Goal: Task Accomplishment & Management: Use online tool/utility

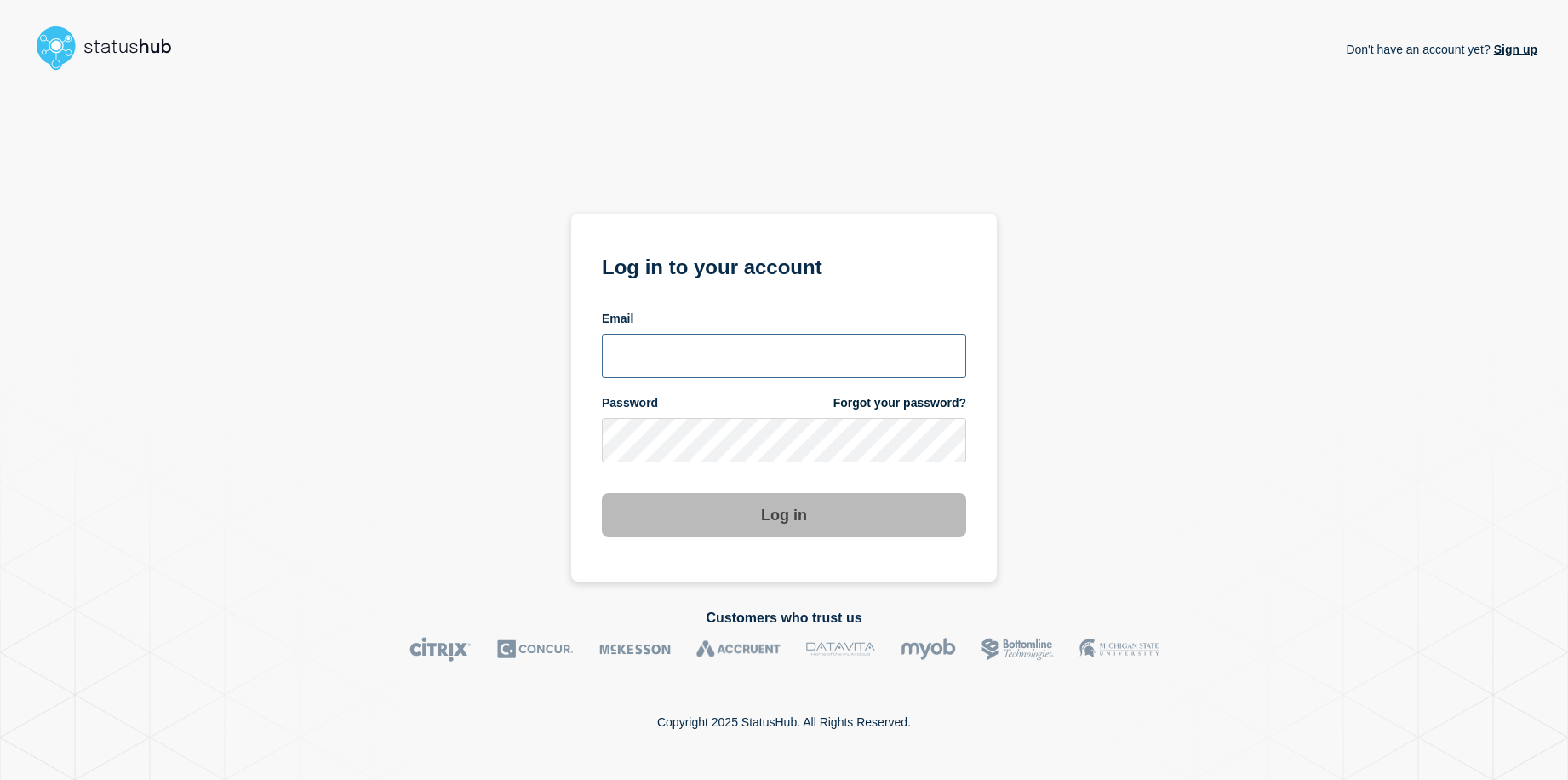
type input "[EMAIL_ADDRESS][DOMAIN_NAME]"
click at [842, 527] on button "Log in" at bounding box center [784, 515] width 364 height 44
type input "[EMAIL_ADDRESS][DOMAIN_NAME]"
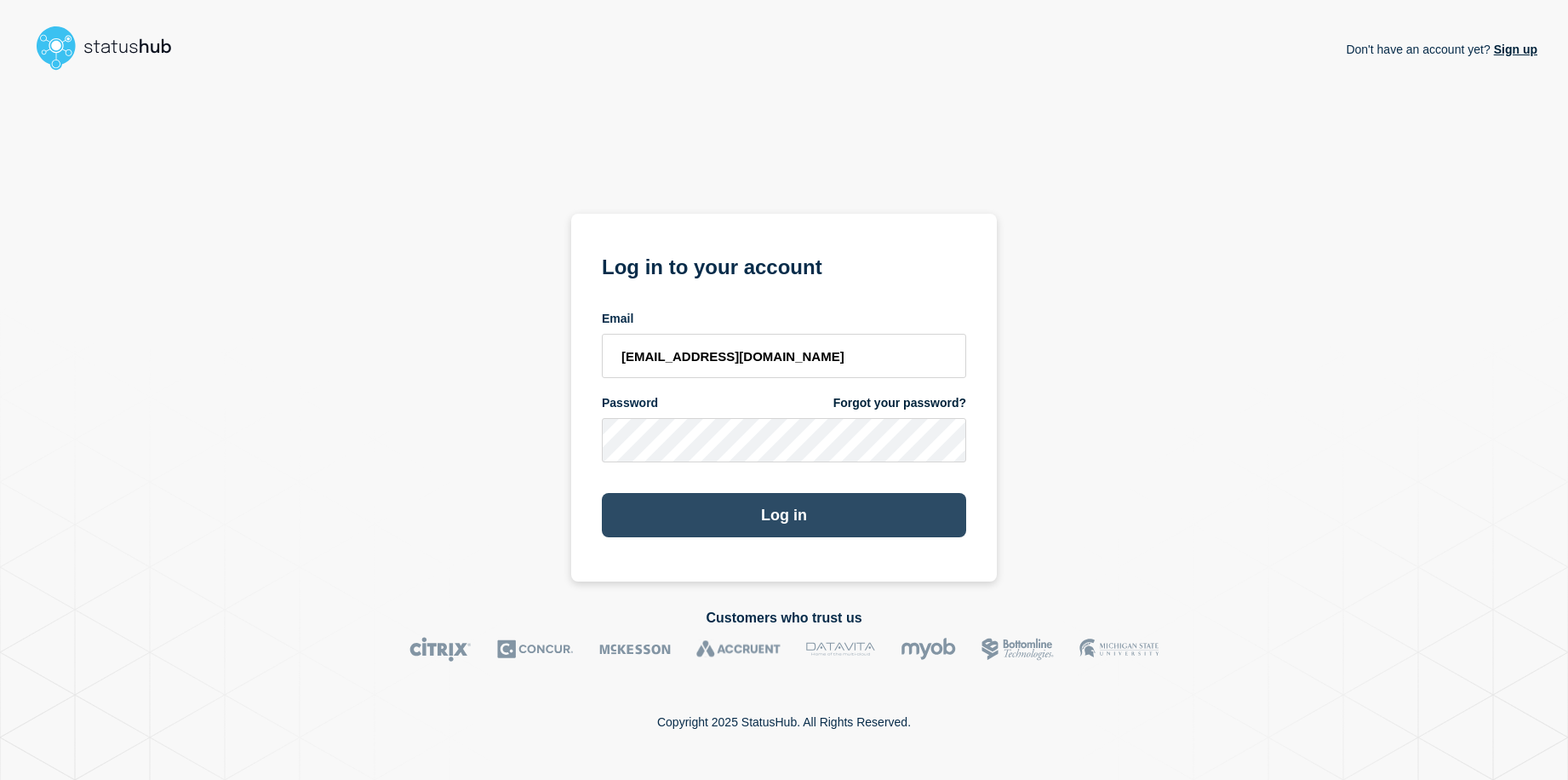
click at [773, 521] on button "Log in" at bounding box center [784, 515] width 364 height 44
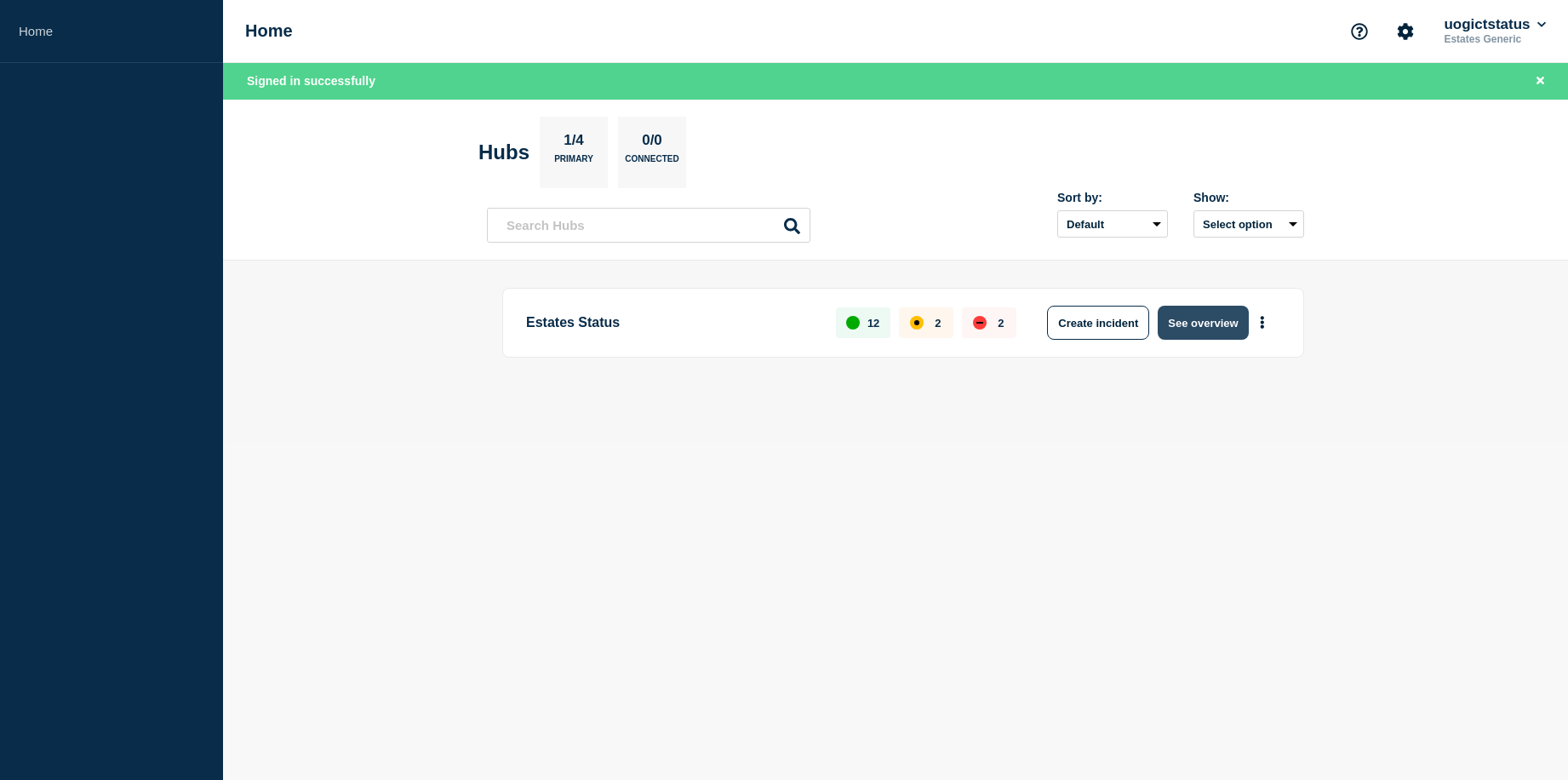
click at [1196, 326] on button "See overview" at bounding box center [1203, 322] width 91 height 34
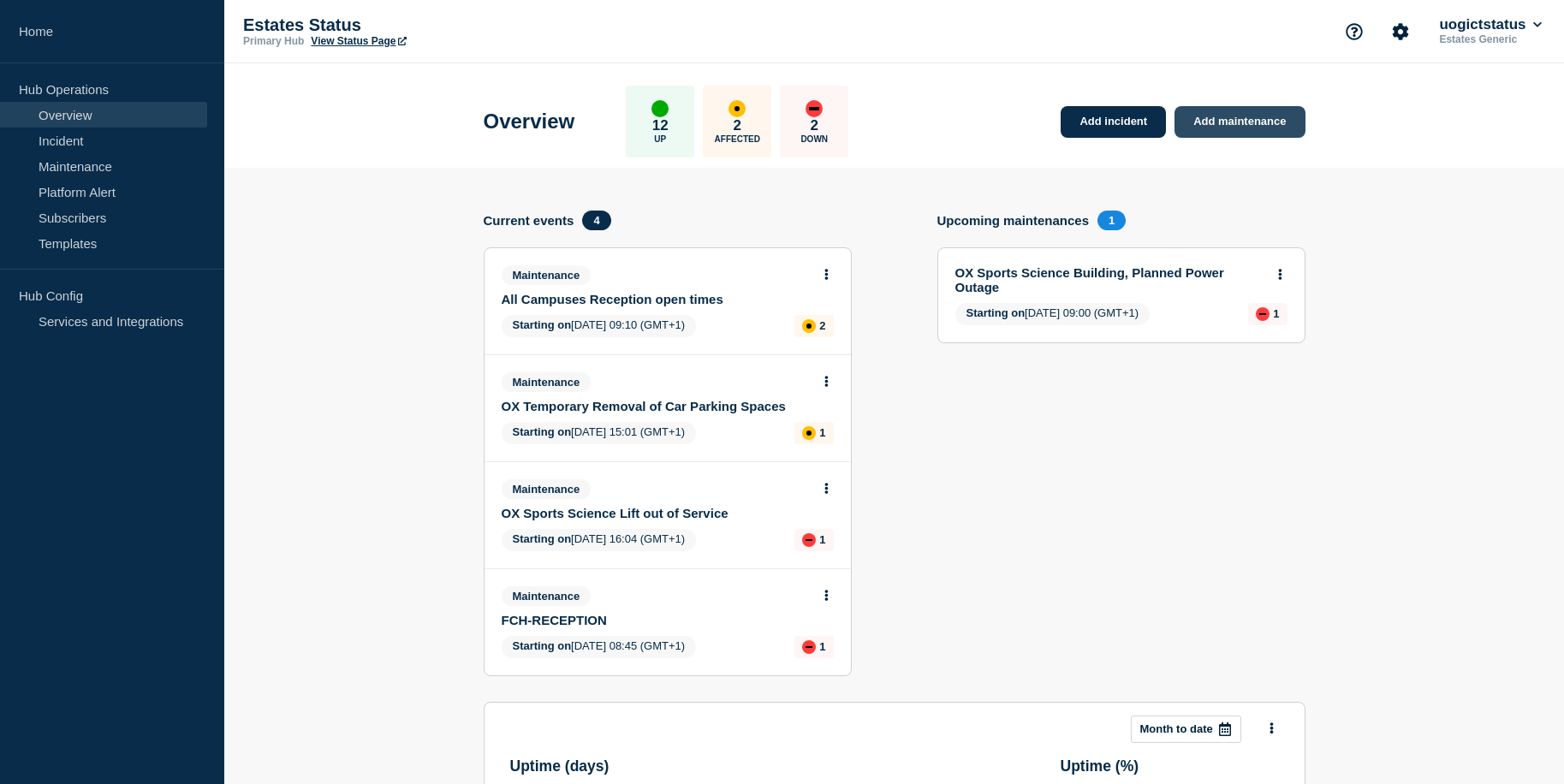
click at [1225, 125] on link "Add maintenance" at bounding box center [1239, 121] width 130 height 31
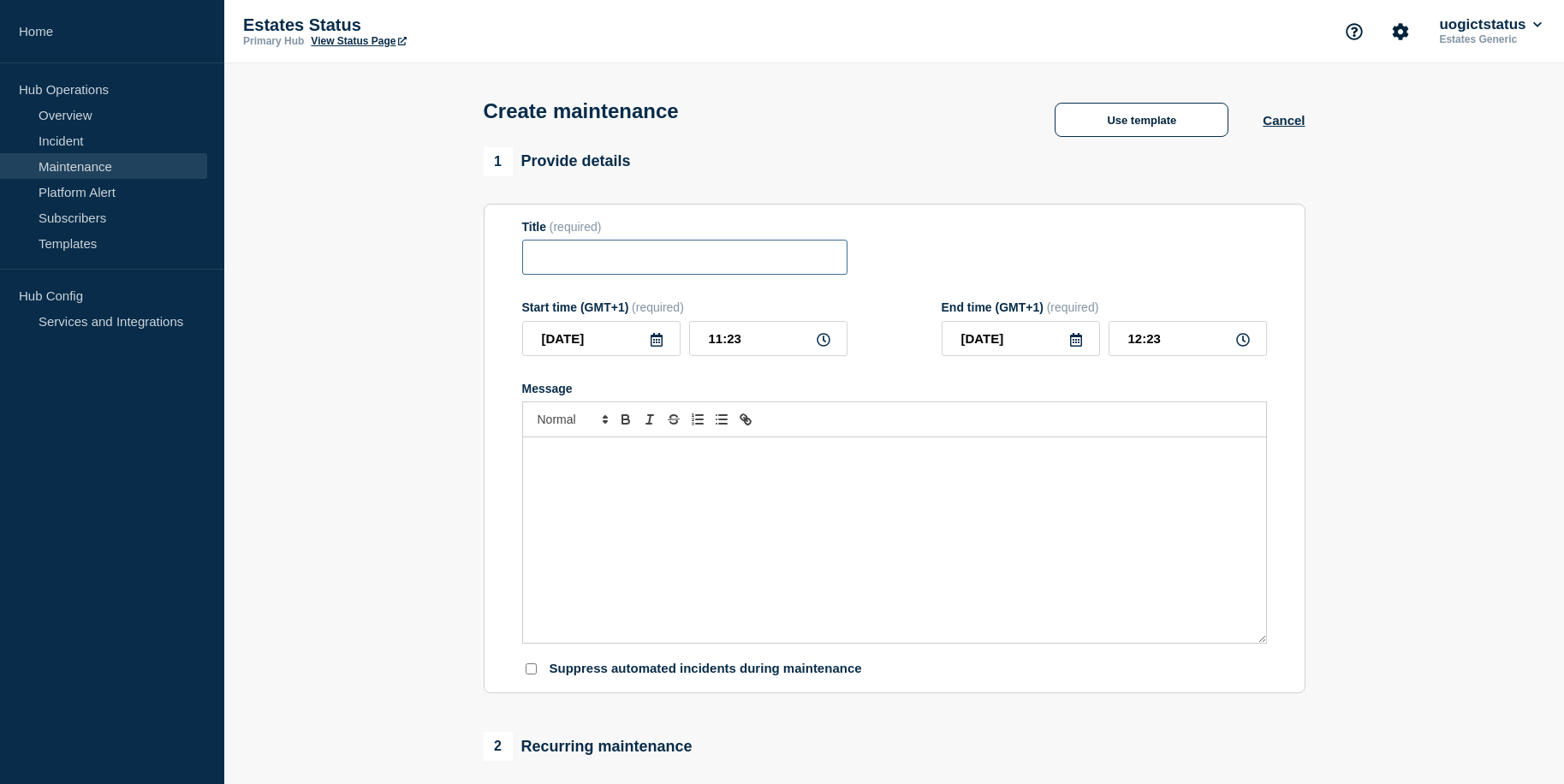
click at [591, 257] on input "Title" at bounding box center [684, 257] width 325 height 35
type input "FCH PAT Testing"
click at [1078, 344] on icon at bounding box center [1076, 340] width 12 height 14
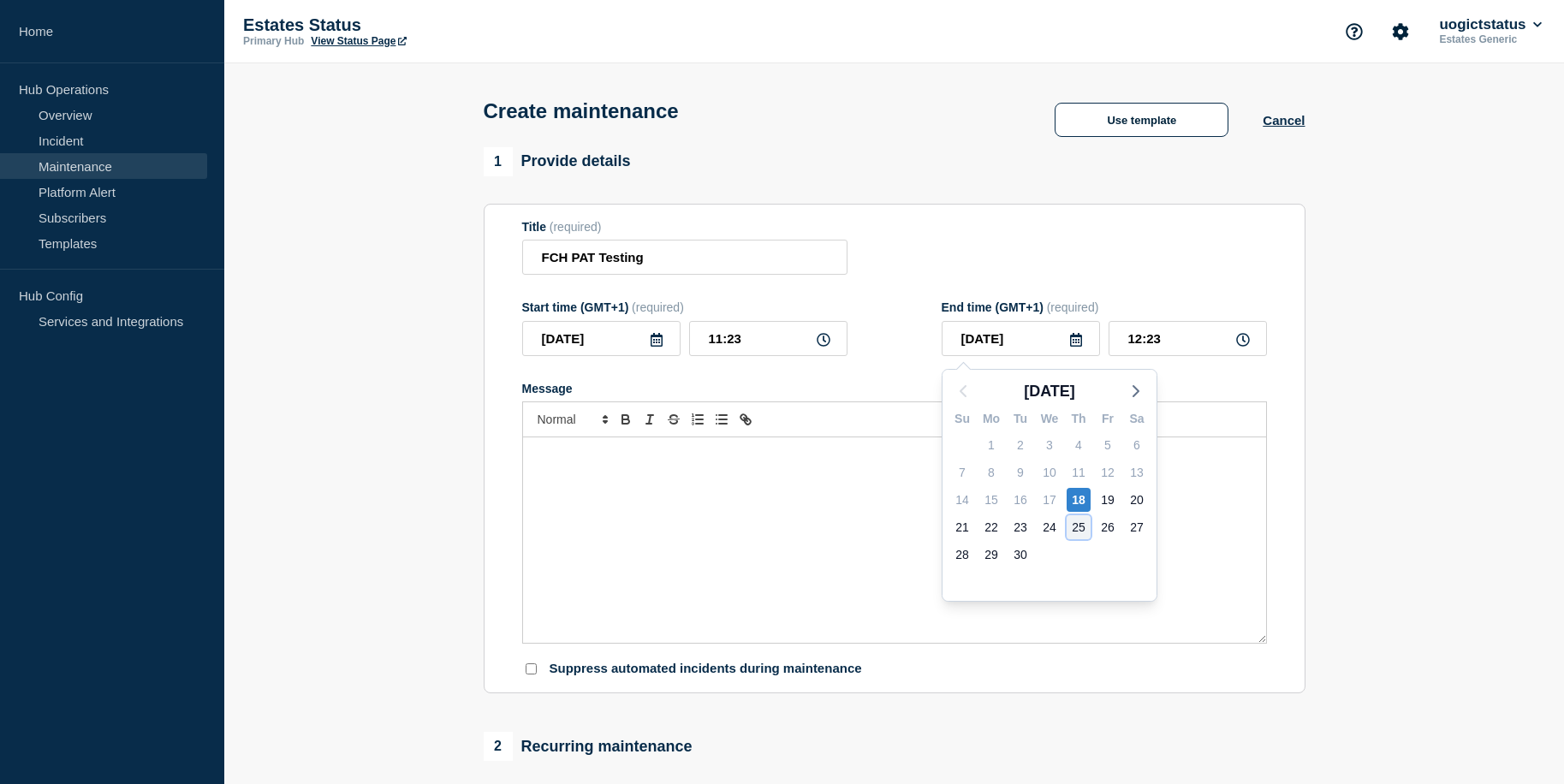
click at [1083, 528] on div "25" at bounding box center [1079, 527] width 24 height 24
type input "2025-09-25"
drag, startPoint x: 1181, startPoint y: 345, endPoint x: 983, endPoint y: 295, distance: 204.2
click at [1104, 349] on div "2025-09-25 12:23" at bounding box center [1104, 339] width 325 height 35
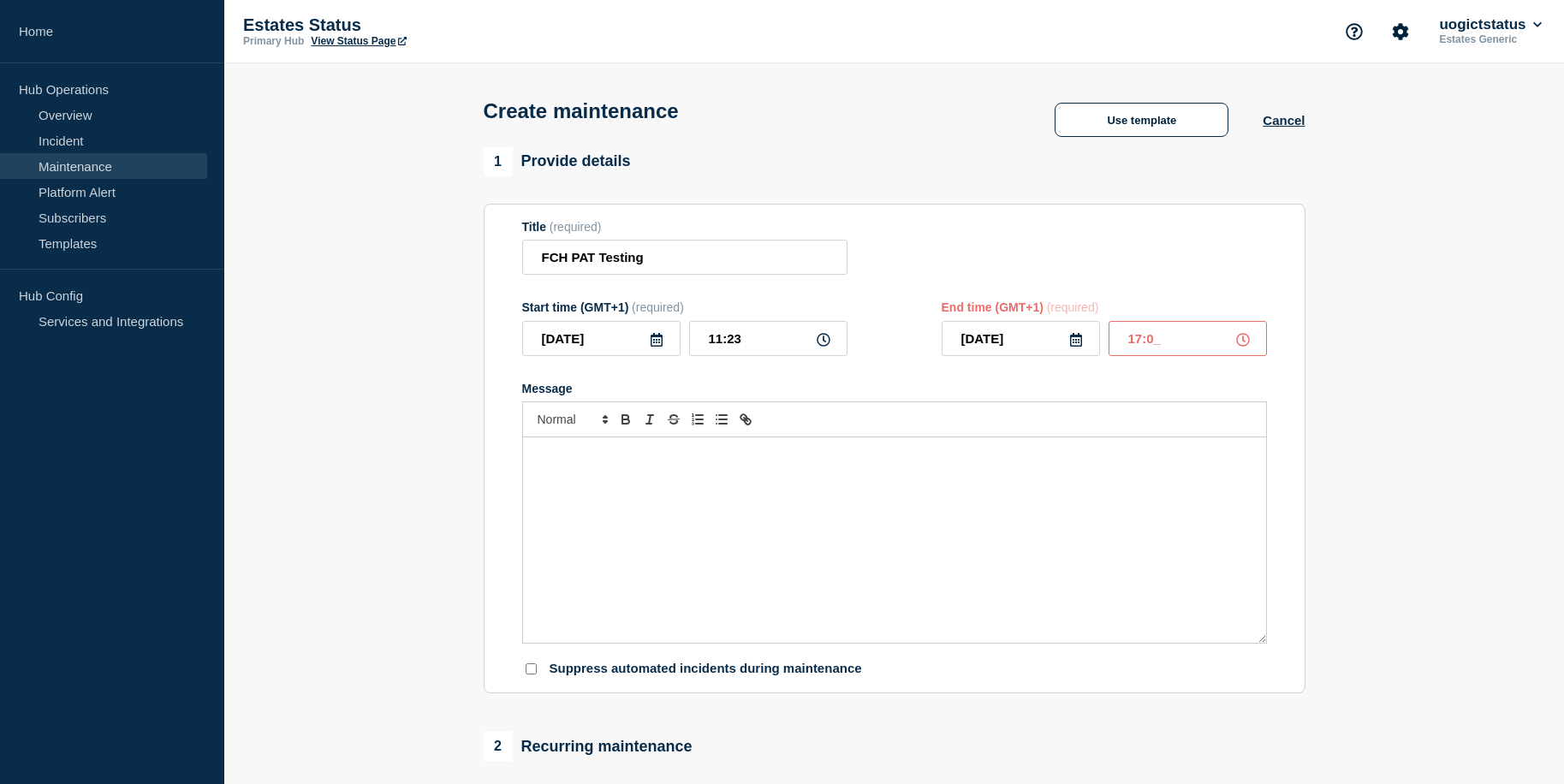
type input "17:00"
click at [704, 477] on div "Message" at bounding box center [894, 539] width 743 height 205
drag, startPoint x: 790, startPoint y: 511, endPoint x: 782, endPoint y: 510, distance: 8.1
click at [790, 511] on div "Message" at bounding box center [894, 539] width 743 height 205
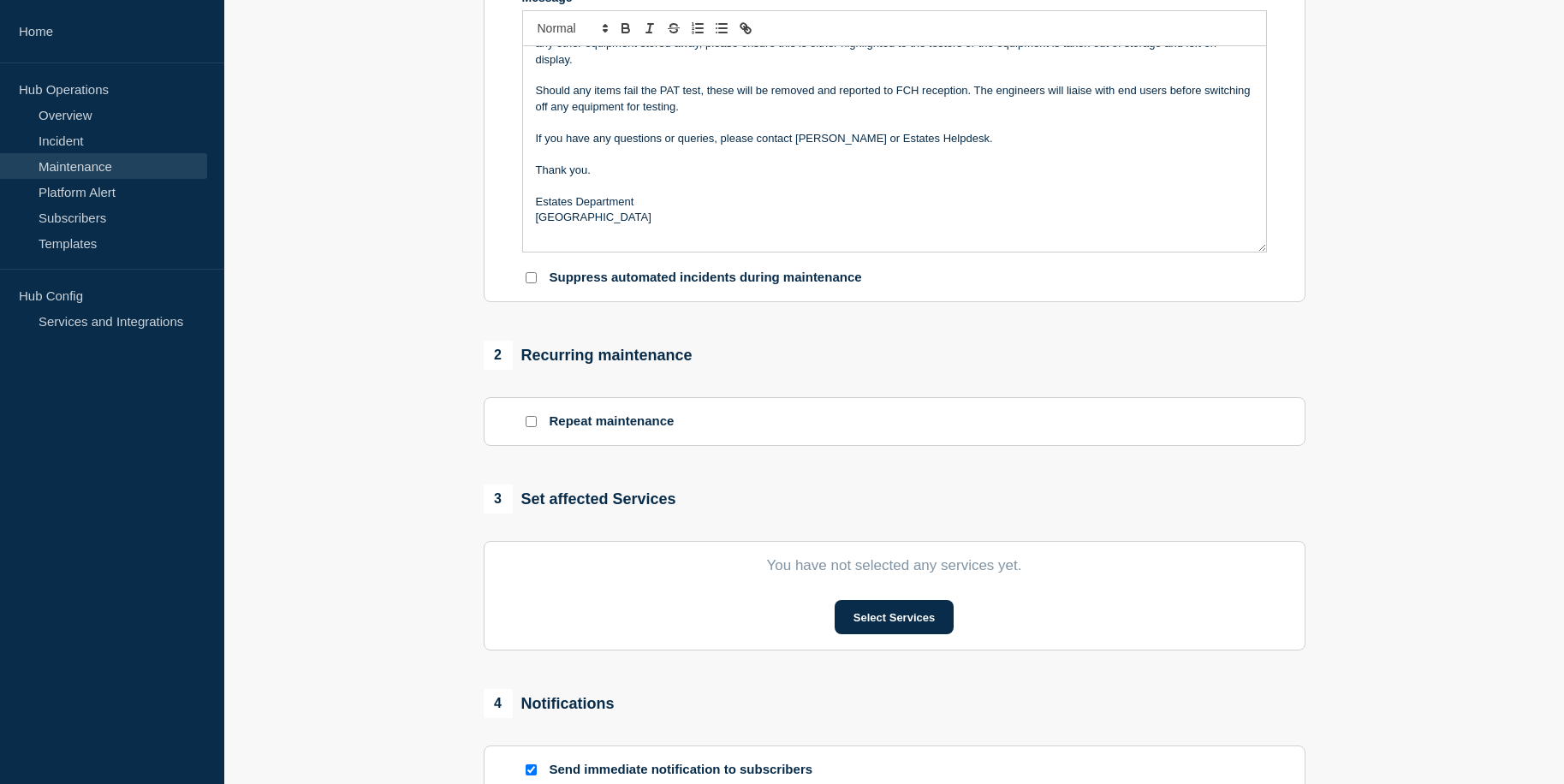
scroll to position [428, 0]
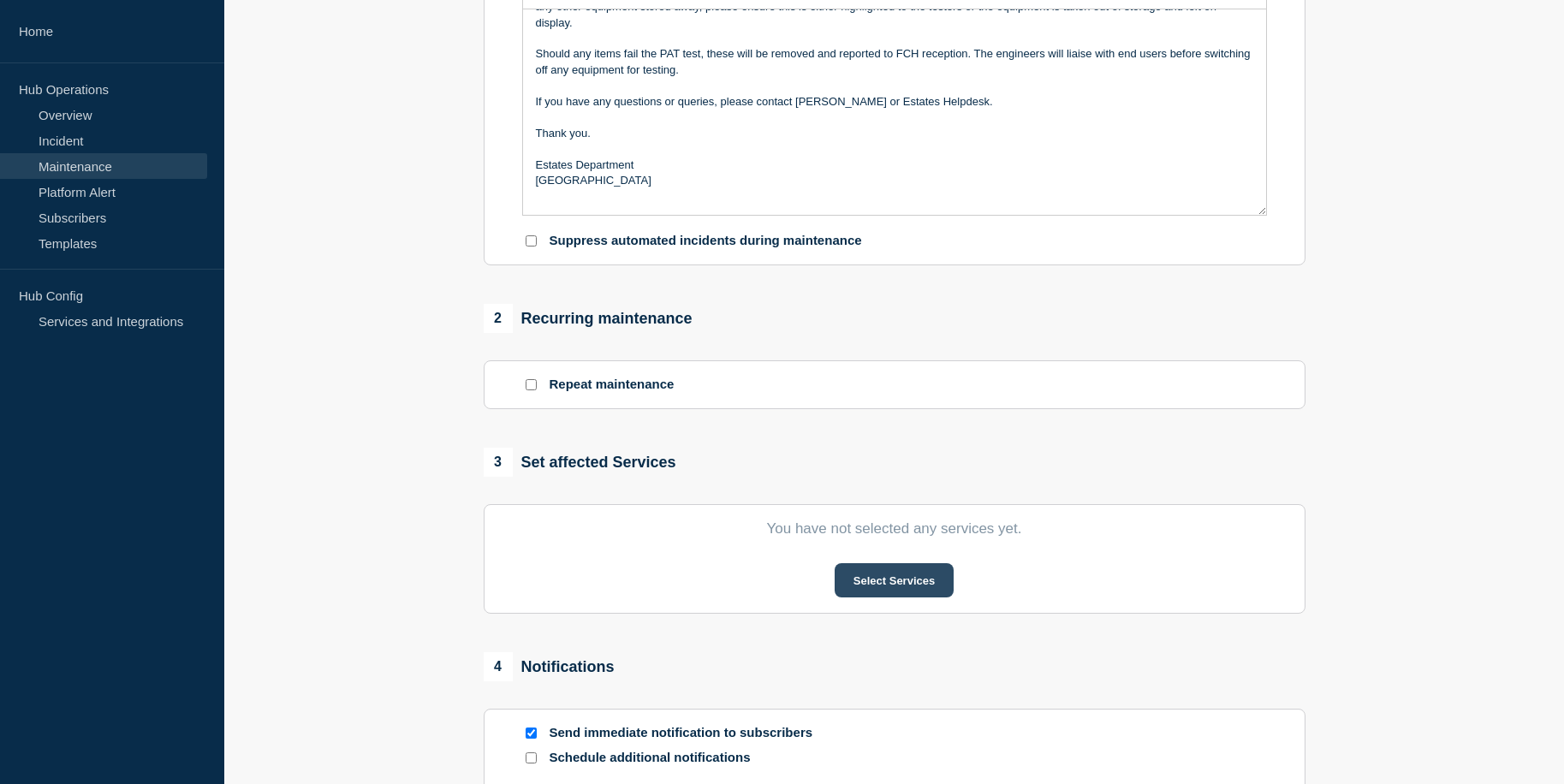
click at [903, 588] on button "Select Services" at bounding box center [894, 580] width 119 height 34
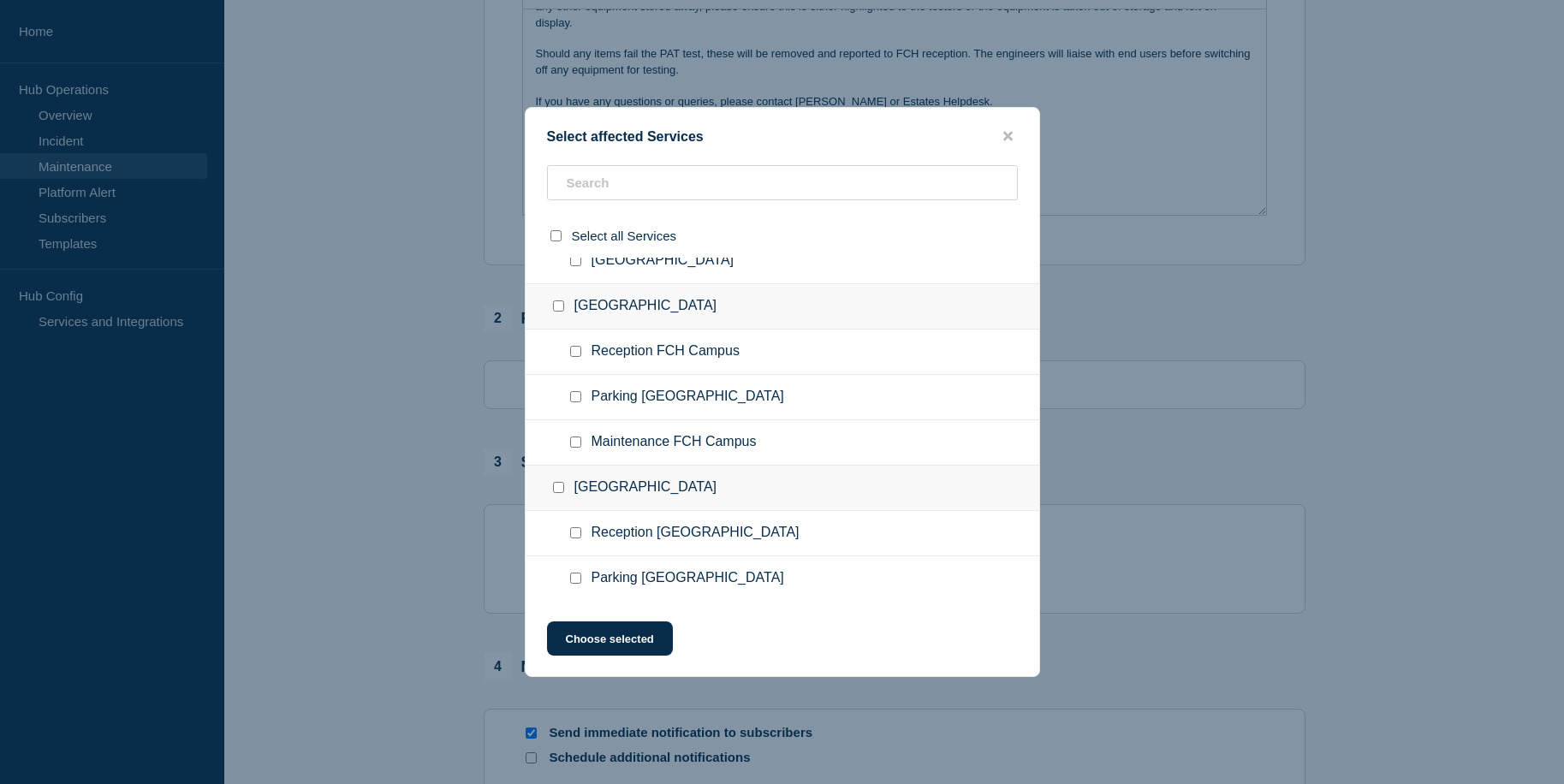
click at [573, 442] on input "Maintenance FCH Campus checkbox" at bounding box center [575, 442] width 11 height 11
checkbox input "true"
click at [631, 635] on button "Choose selected" at bounding box center [609, 638] width 126 height 34
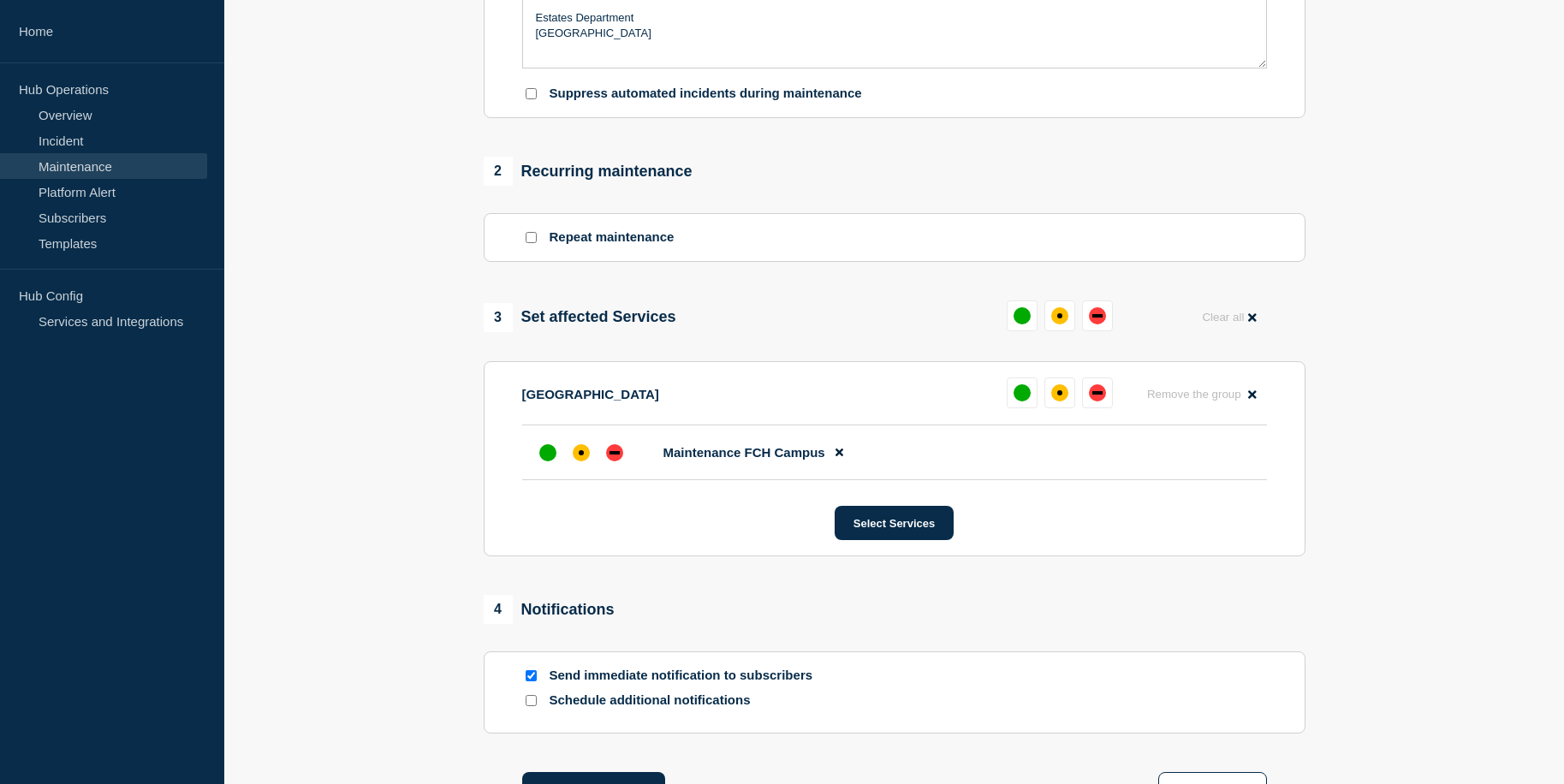
scroll to position [599, 0]
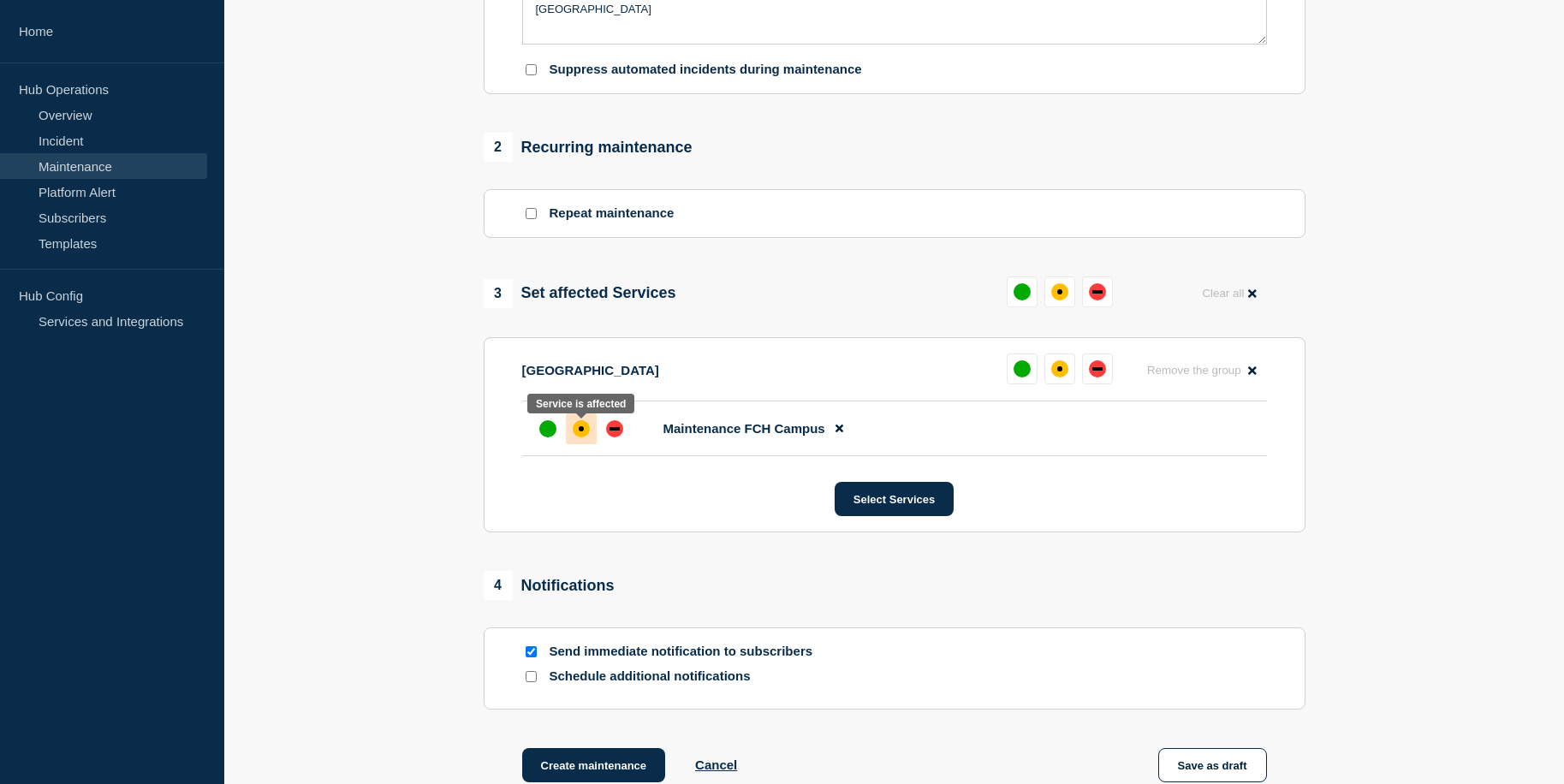
click at [579, 432] on div "affected" at bounding box center [582, 429] width 6 height 6
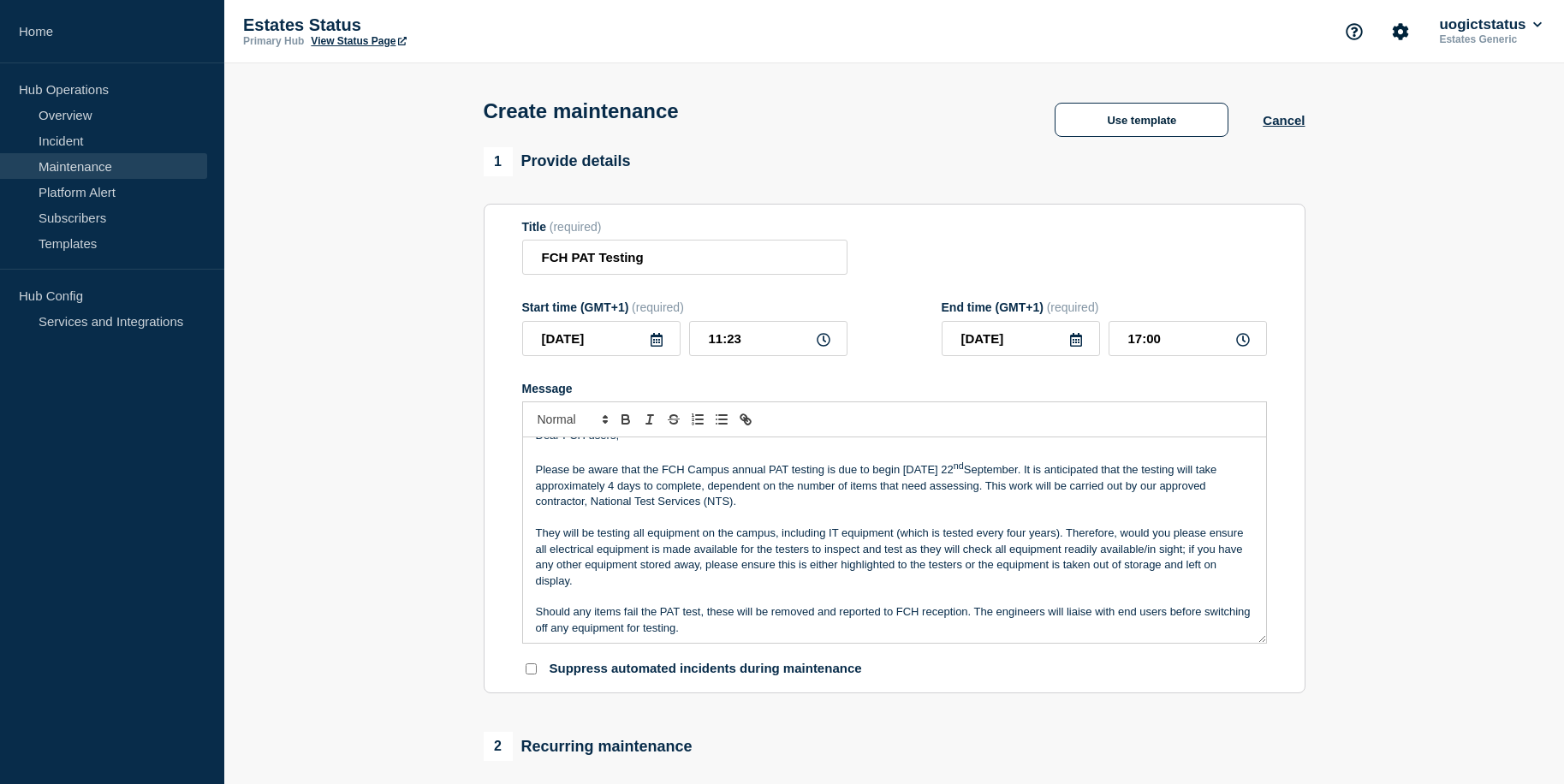
scroll to position [0, 0]
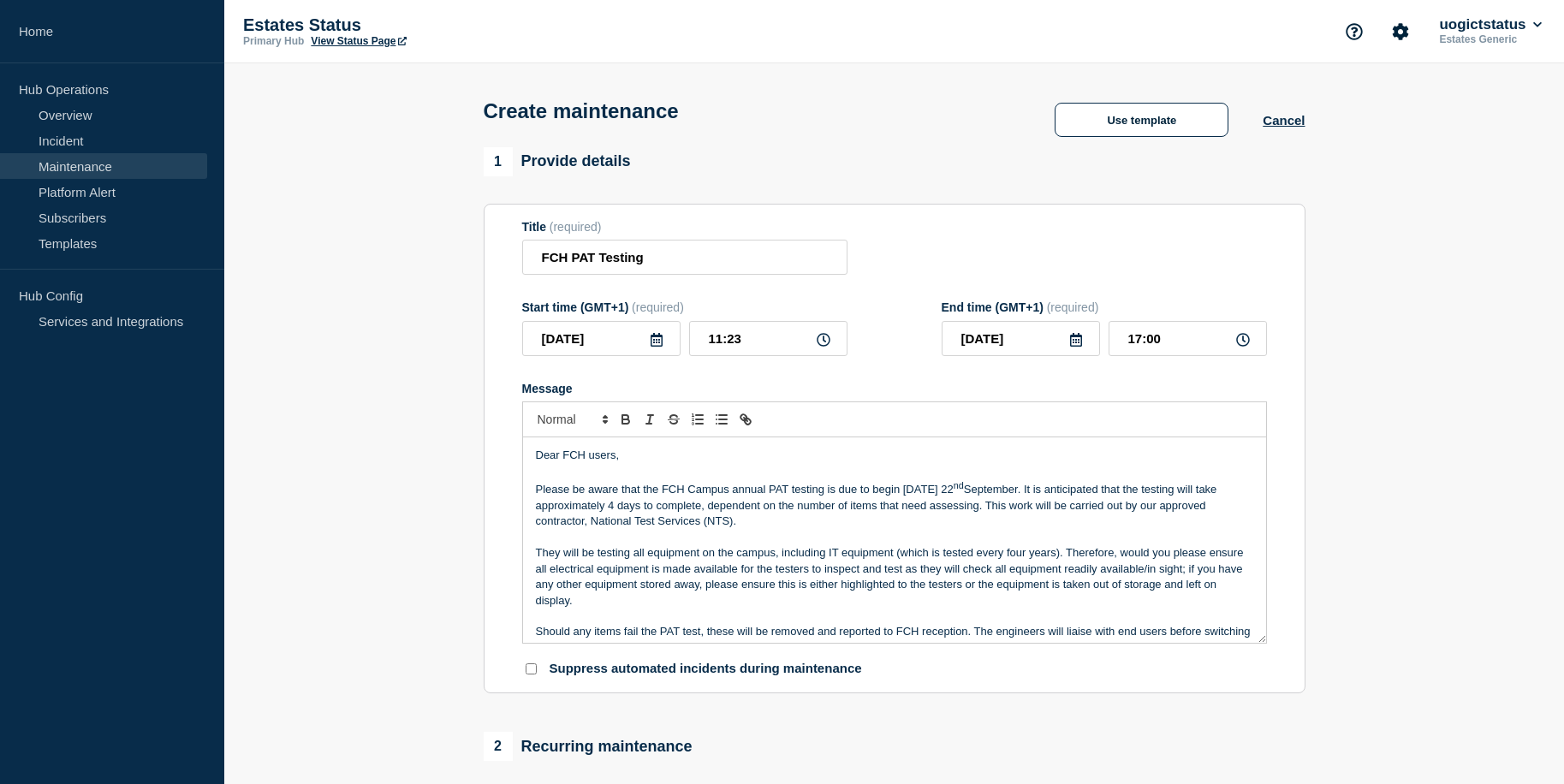
click at [655, 345] on icon at bounding box center [656, 340] width 14 height 14
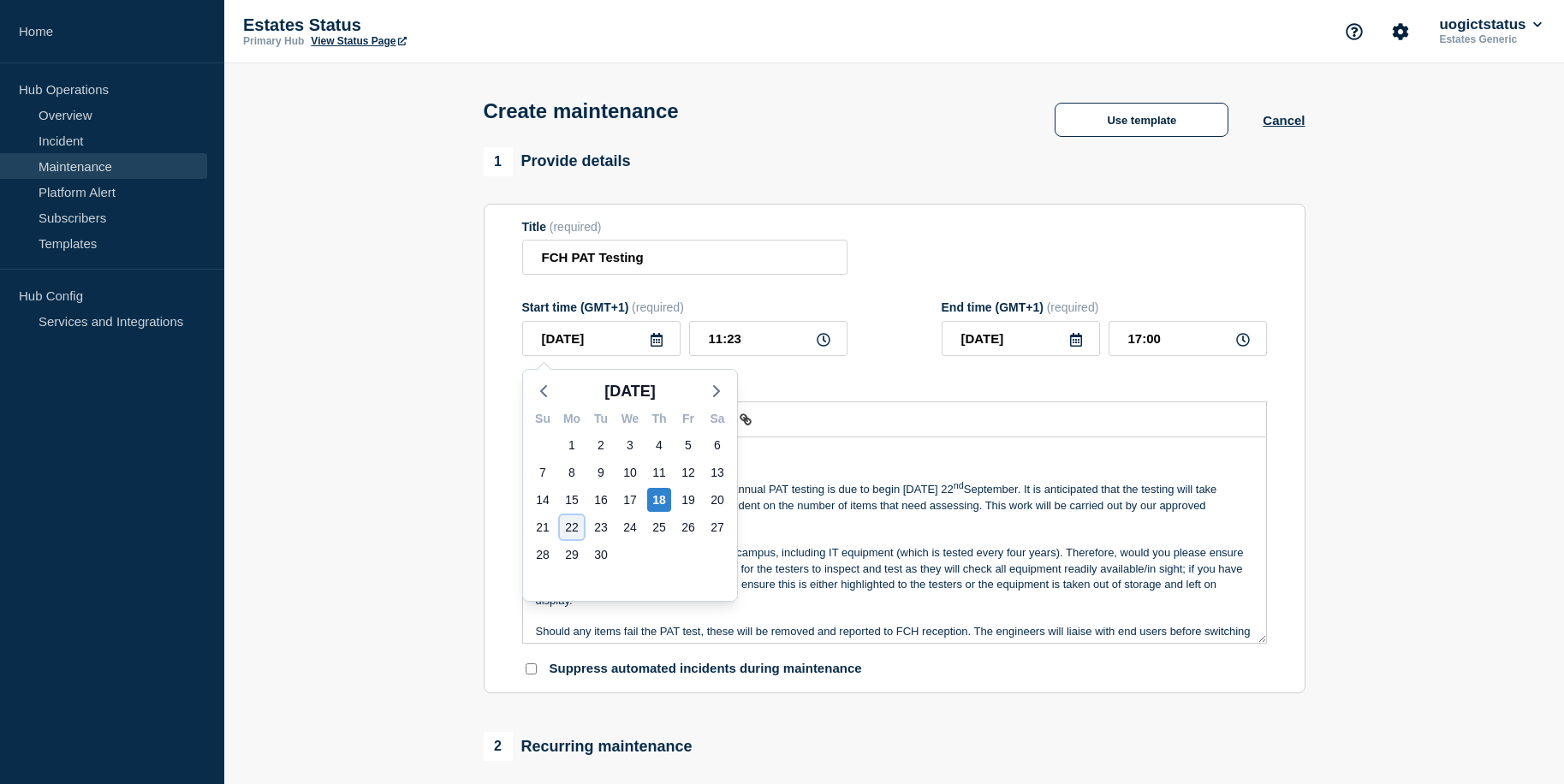
click at [568, 525] on div "22" at bounding box center [572, 527] width 24 height 24
type input "2025-09-22"
type input "2025-09-29"
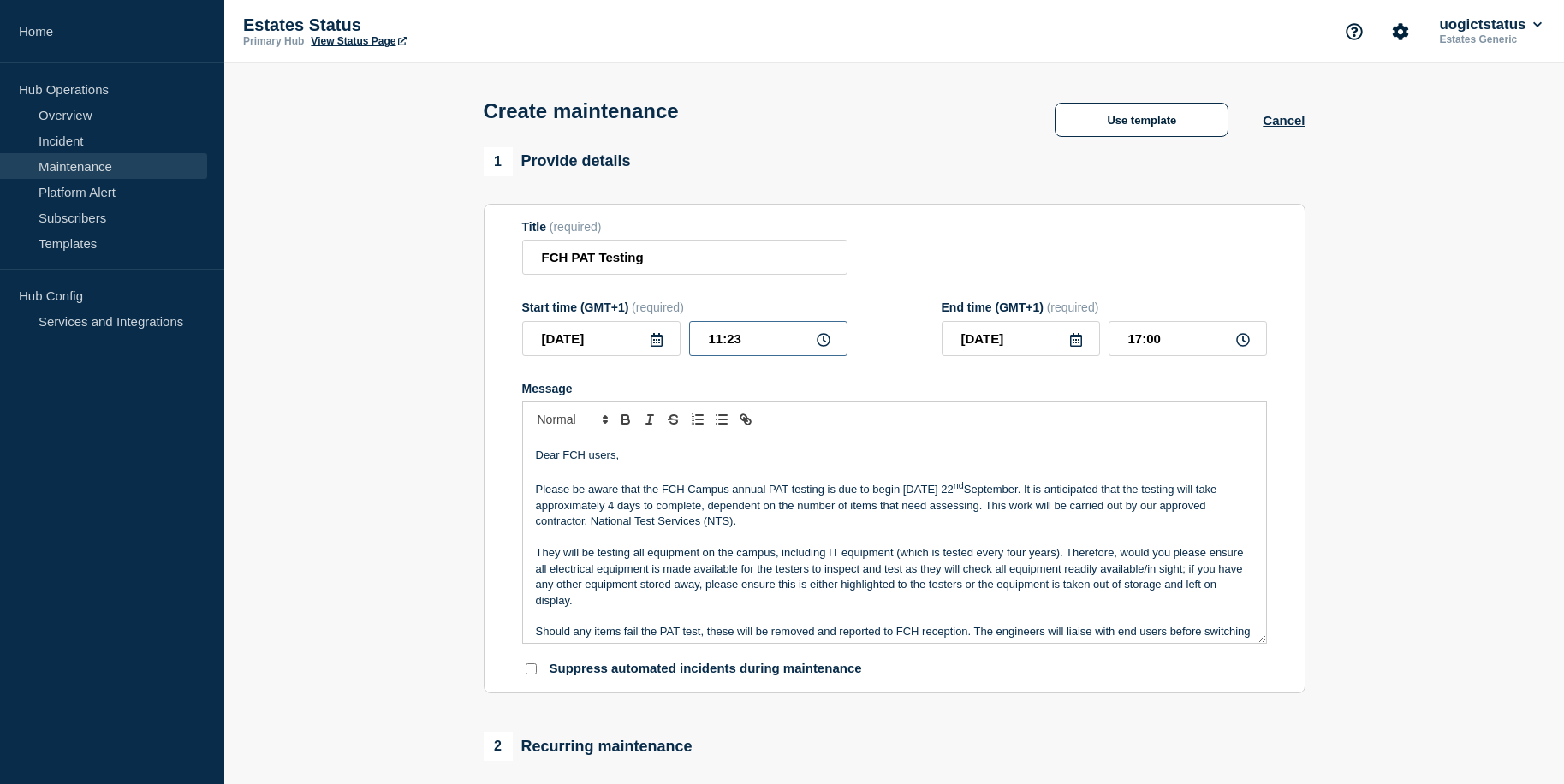
drag, startPoint x: 760, startPoint y: 346, endPoint x: 662, endPoint y: 352, distance: 98.2
click at [662, 352] on div "2025-09-22 11:23" at bounding box center [684, 339] width 325 height 35
type input "08:30"
type input "14:07"
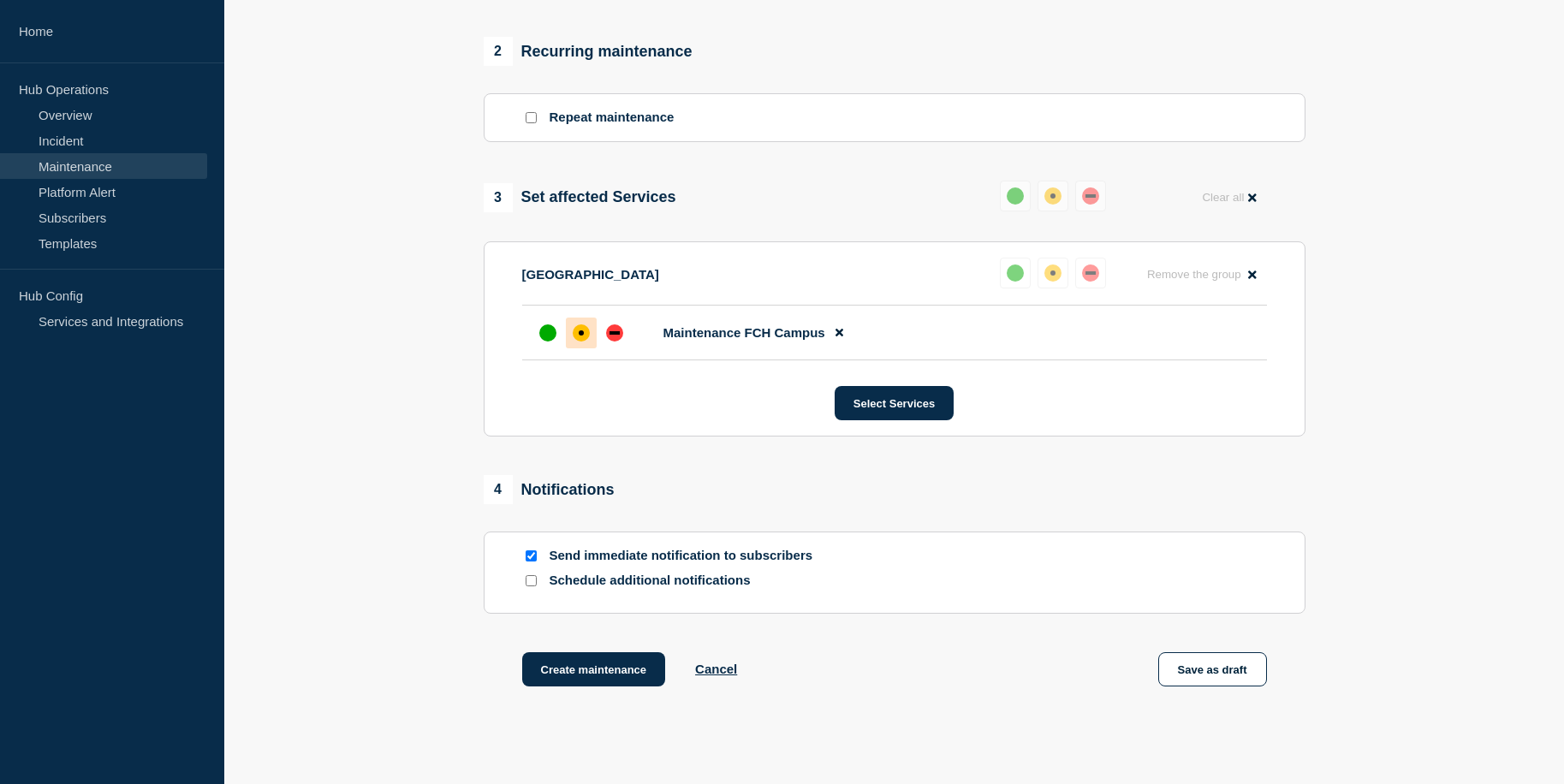
scroll to position [799, 0]
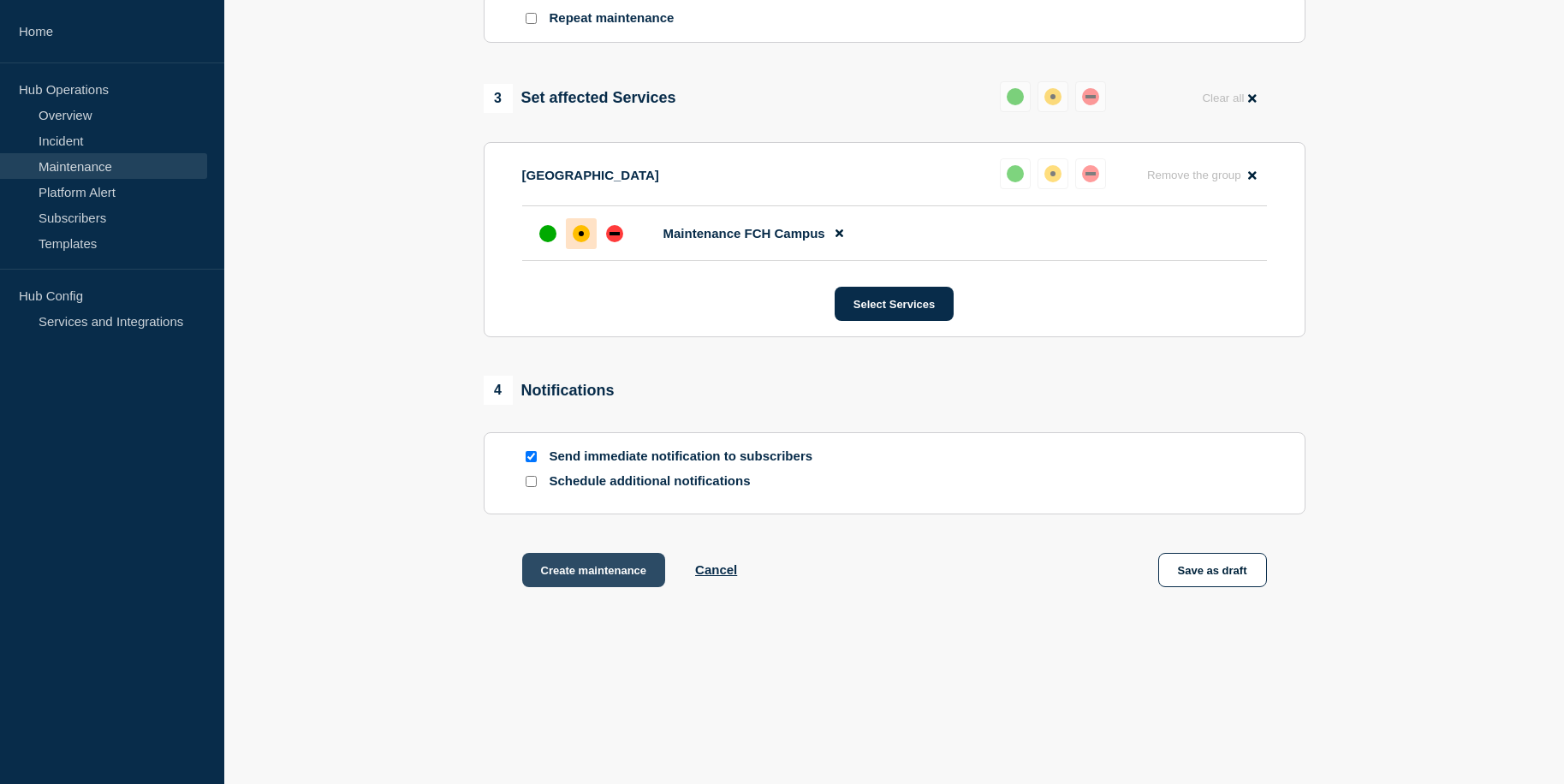
click at [583, 570] on button "Create maintenance" at bounding box center [594, 570] width 144 height 34
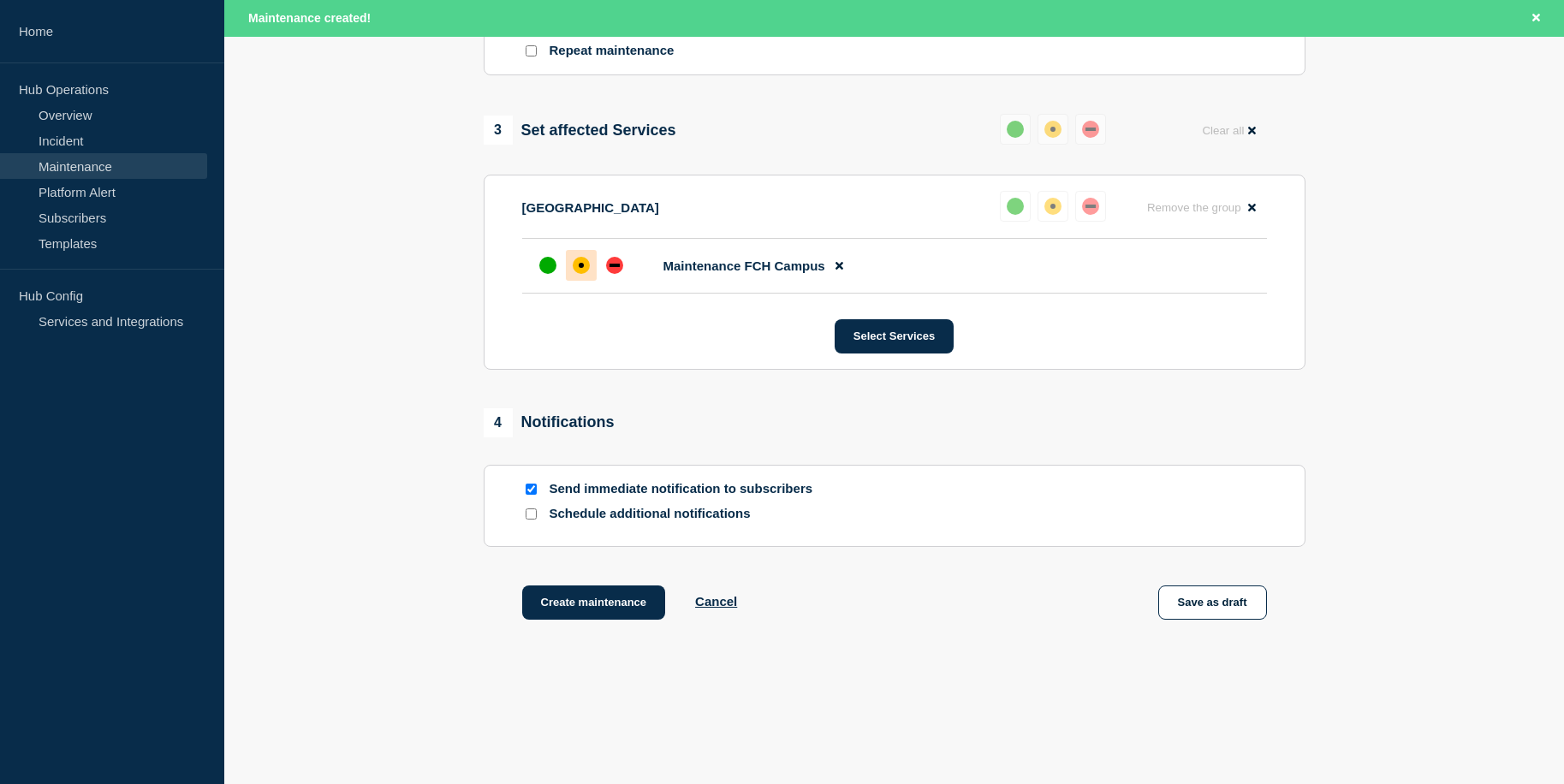
scroll to position [836, 0]
